Goal: Task Accomplishment & Management: Use online tool/utility

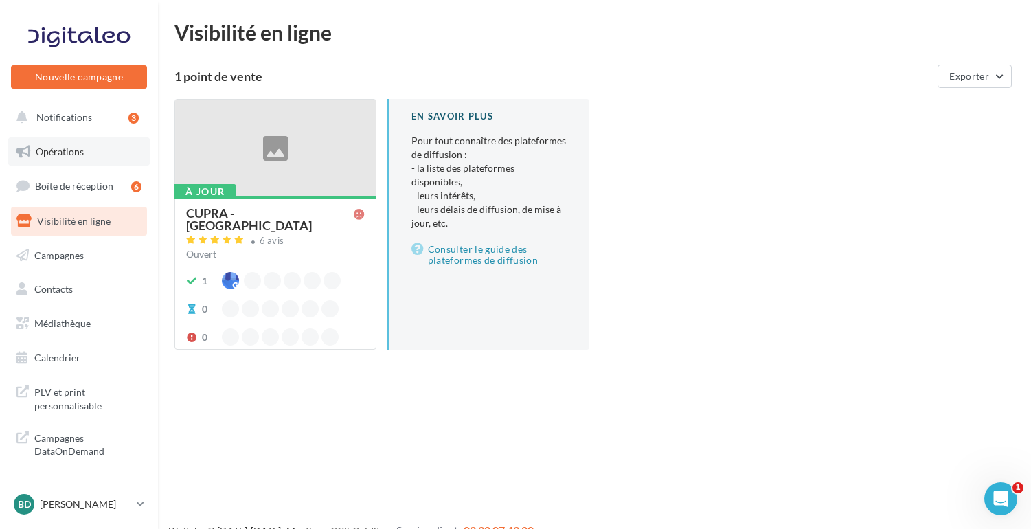
click at [51, 154] on span "Opérations" at bounding box center [60, 152] width 48 height 12
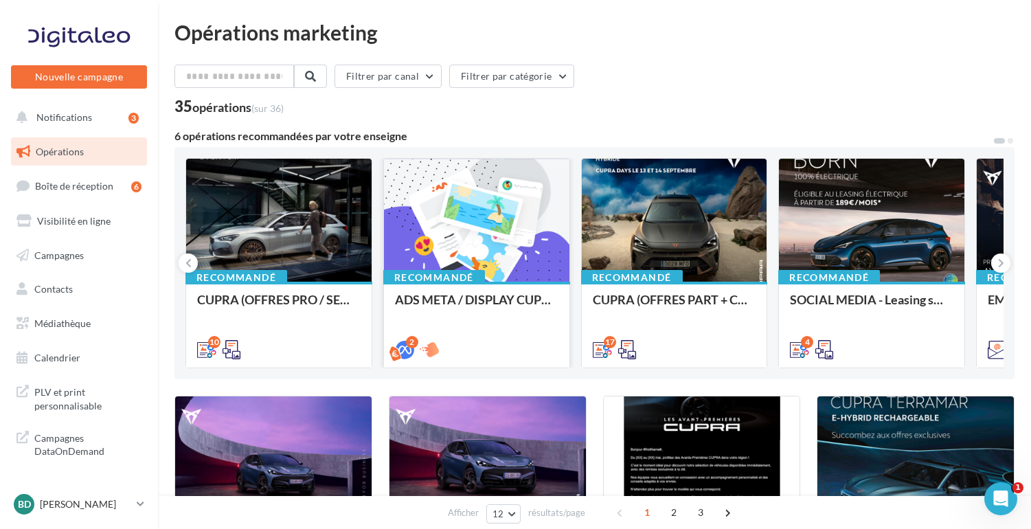
click at [485, 258] on div at bounding box center [476, 221] width 185 height 124
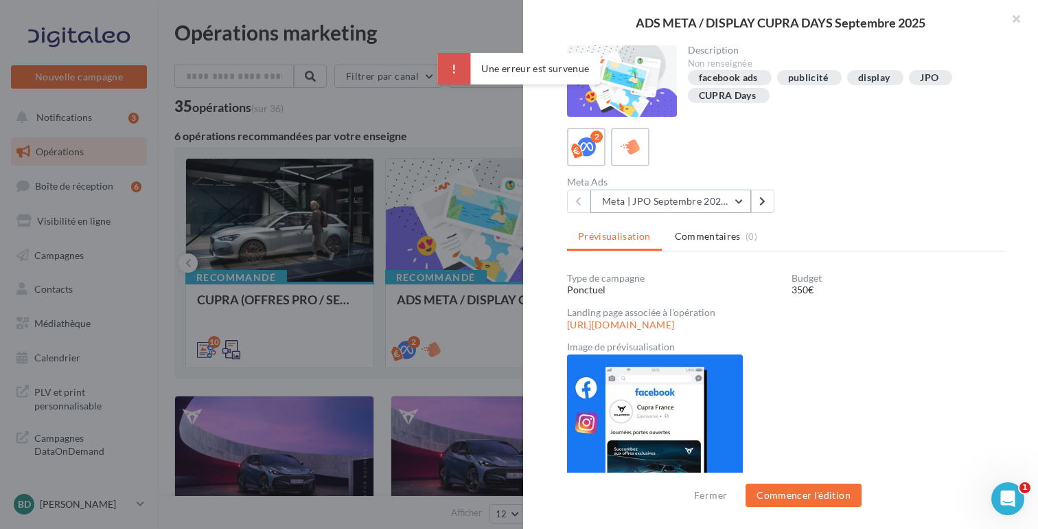
click at [739, 200] on button "Meta | JPO Septembre 2025 | Drive to store" at bounding box center [671, 201] width 161 height 23
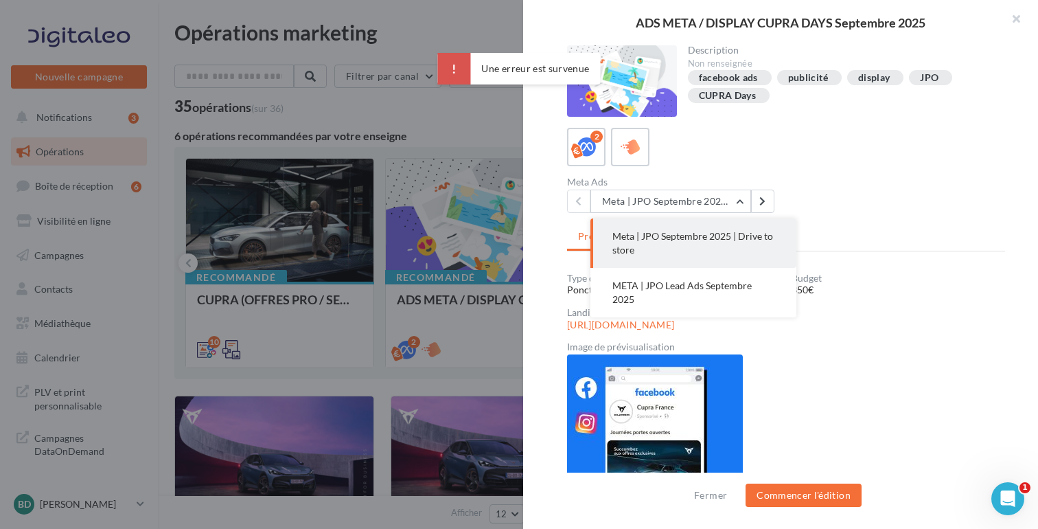
click at [722, 233] on span "Meta | JPO Septembre 2025 | Drive to store" at bounding box center [692, 242] width 161 height 25
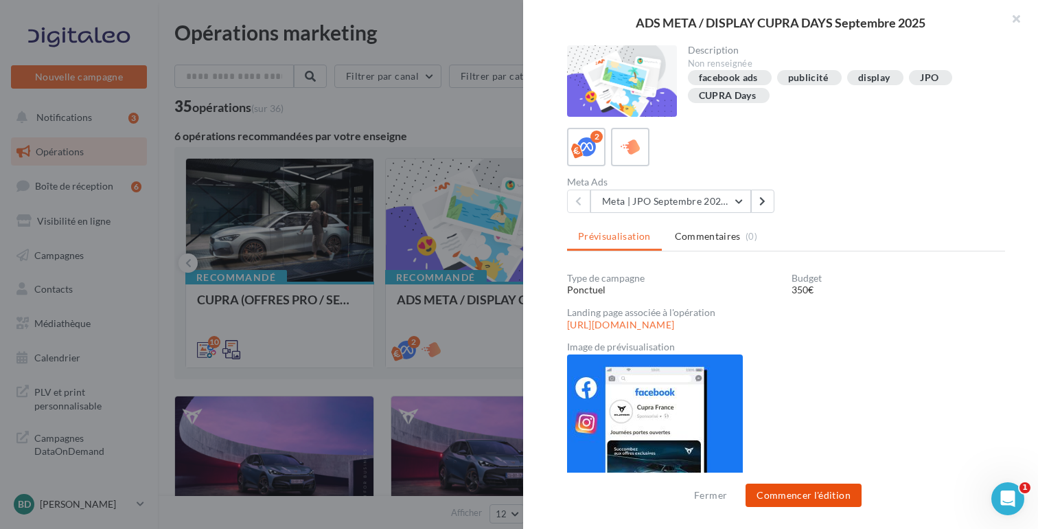
click at [803, 493] on button "Commencer l'édition" at bounding box center [804, 494] width 116 height 23
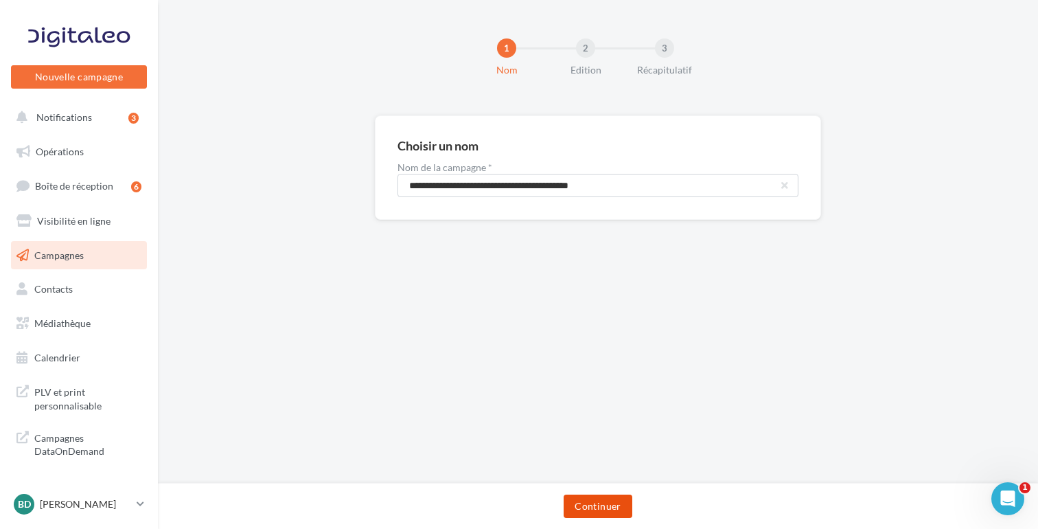
click at [590, 513] on button "Continuer" at bounding box center [598, 505] width 68 height 23
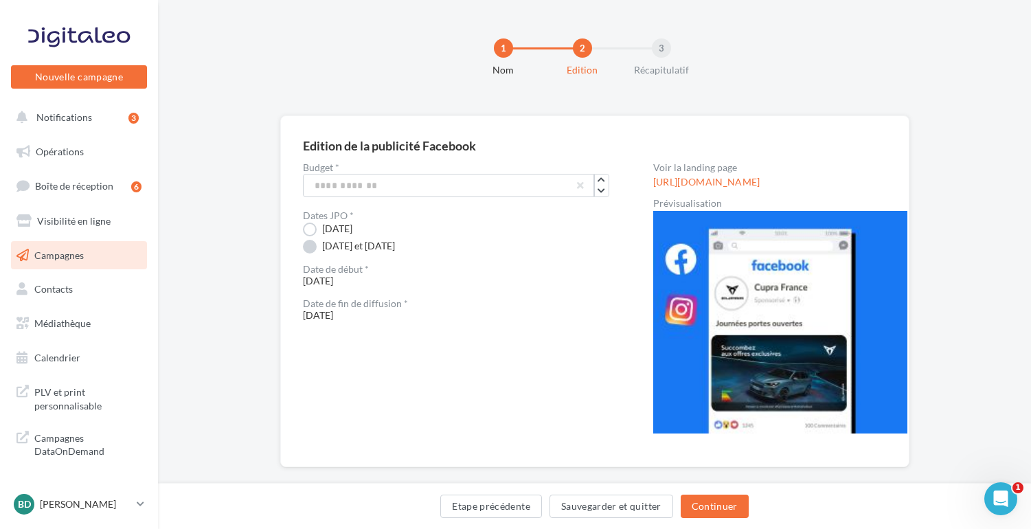
click at [314, 247] on label "13 et 14 septembre" at bounding box center [349, 247] width 92 height 14
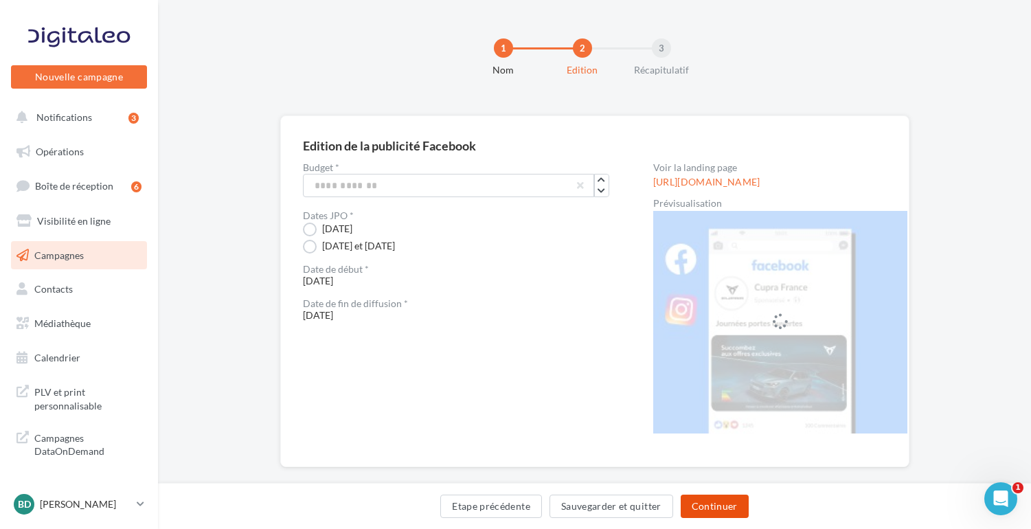
click at [713, 503] on button "Continuer" at bounding box center [714, 505] width 68 height 23
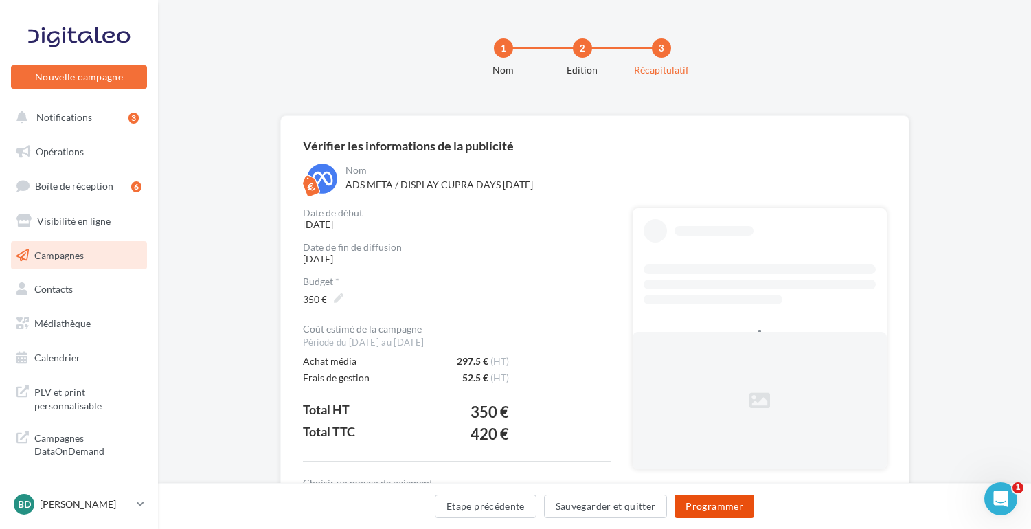
click at [713, 503] on button "Programmer" at bounding box center [714, 505] width 80 height 23
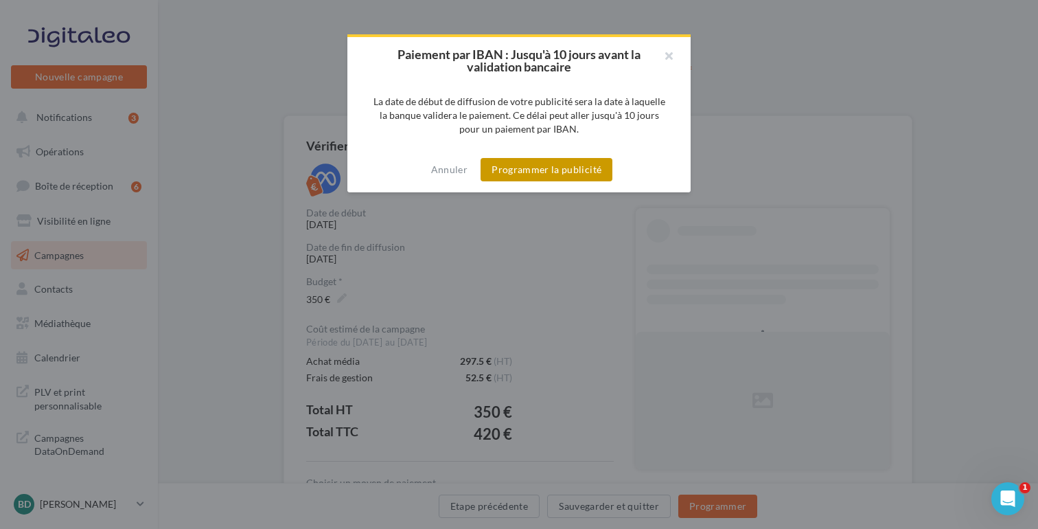
click at [551, 170] on button "Programmer la publicité" at bounding box center [547, 169] width 132 height 23
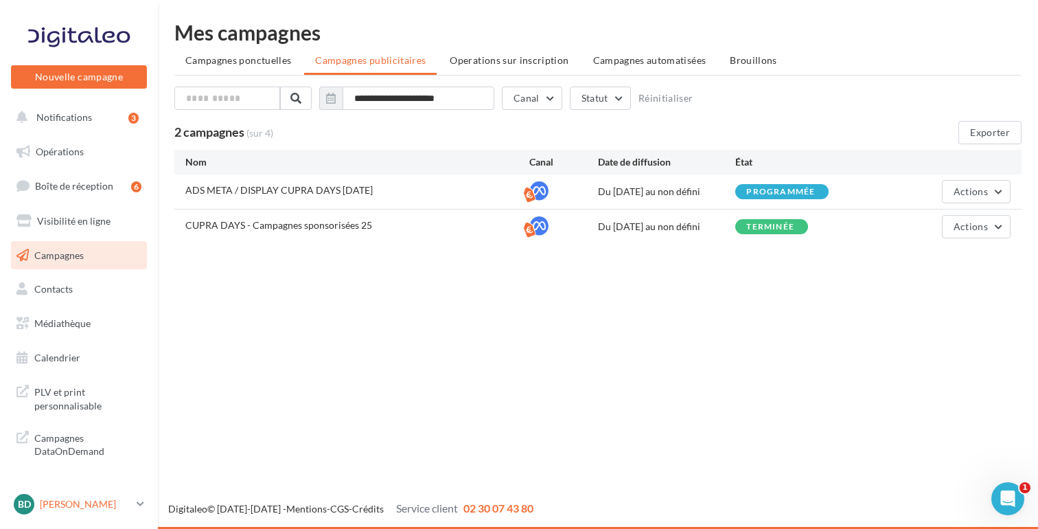
click at [100, 501] on p "[PERSON_NAME]" at bounding box center [85, 504] width 91 height 14
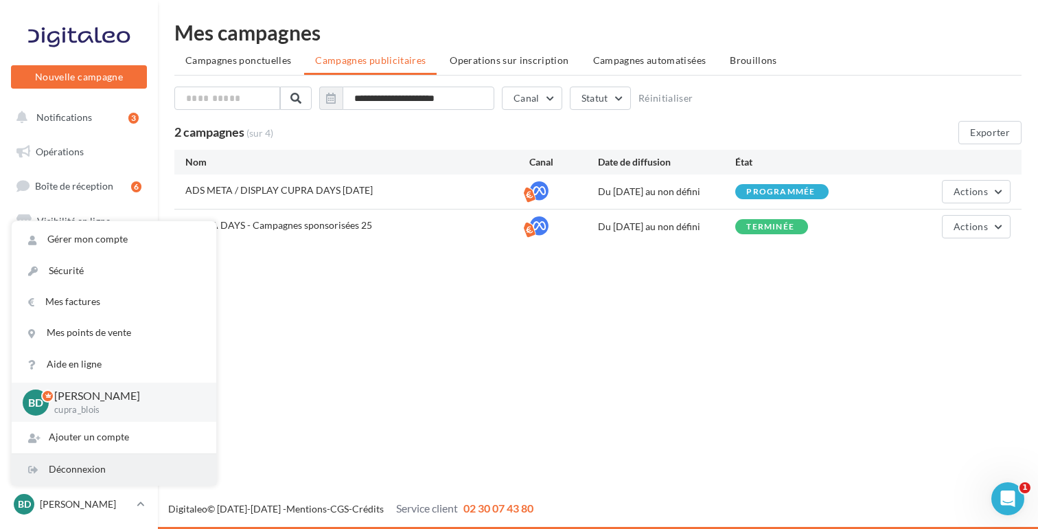
click at [81, 464] on div "Déconnexion" at bounding box center [114, 469] width 205 height 31
